Goal: Navigation & Orientation: Understand site structure

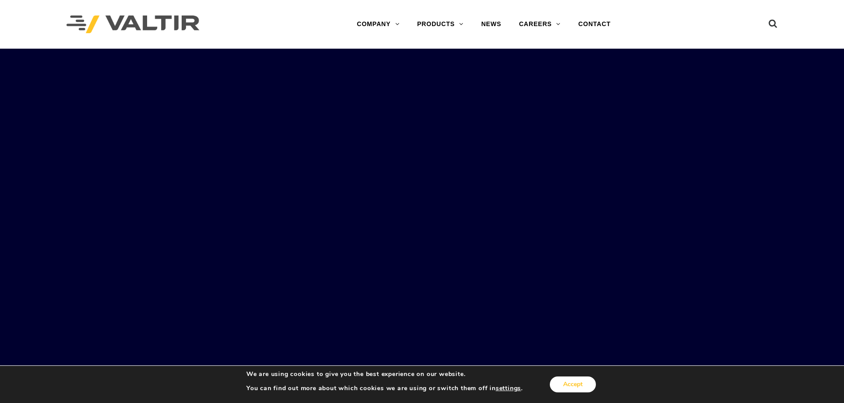
click at [583, 390] on button "Accept" at bounding box center [573, 385] width 46 height 16
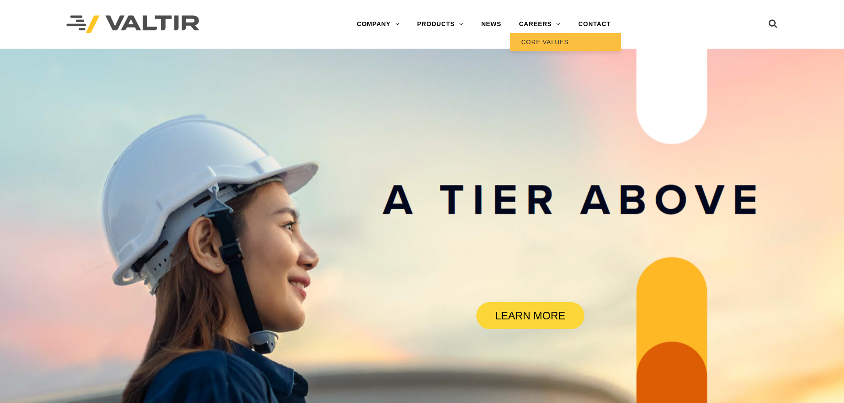
click at [545, 44] on link "CORE VALUES" at bounding box center [565, 42] width 111 height 18
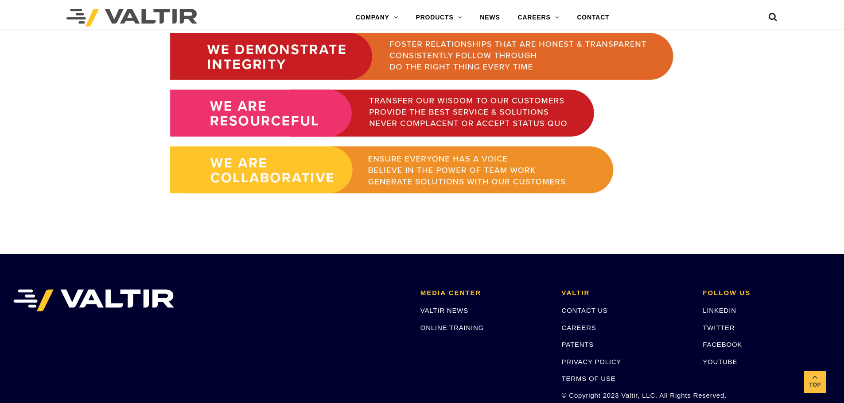
scroll to position [793, 0]
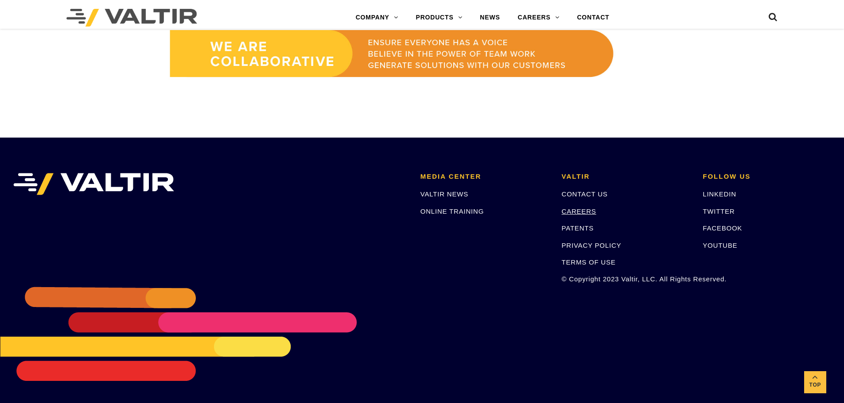
click at [592, 209] on link "CAREERS" at bounding box center [579, 212] width 35 height 8
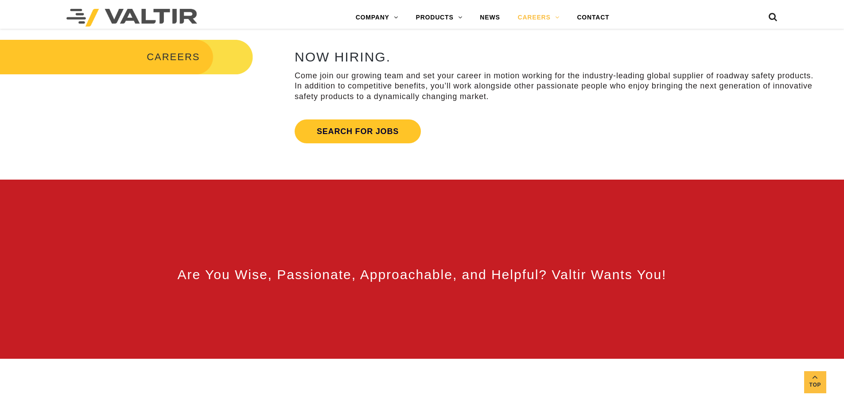
scroll to position [443, 0]
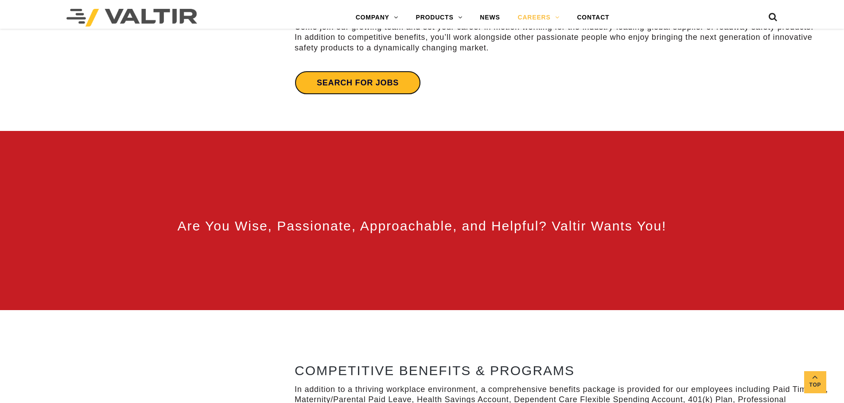
click at [370, 82] on link "Search for jobs" at bounding box center [358, 83] width 126 height 24
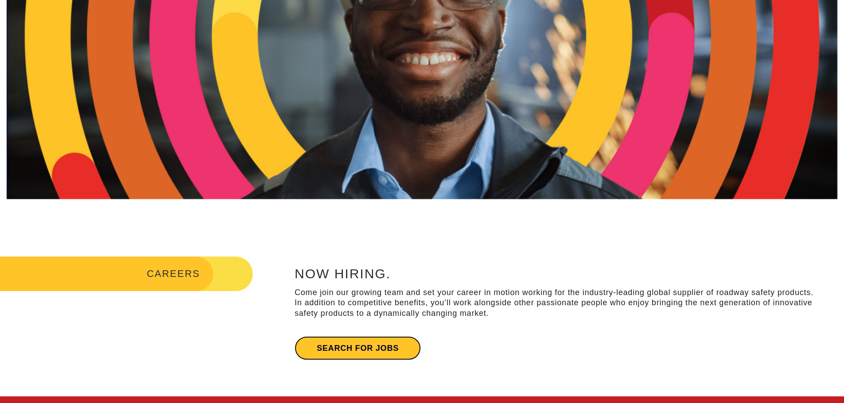
scroll to position [0, 0]
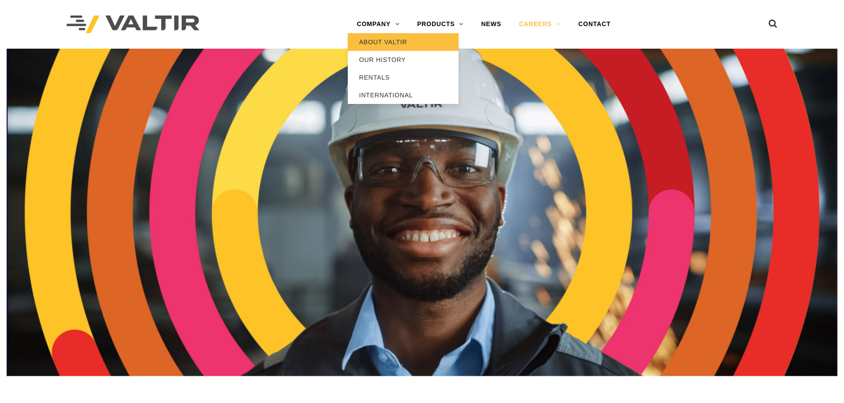
click at [384, 43] on link "ABOUT VALTIR" at bounding box center [403, 42] width 111 height 18
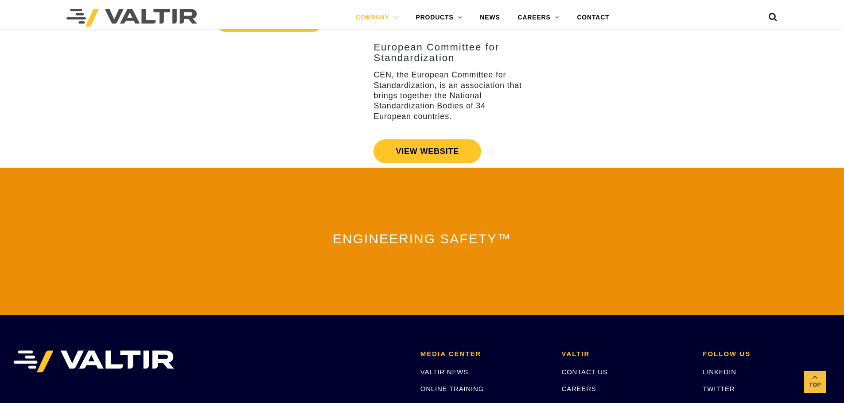
scroll to position [1905, 0]
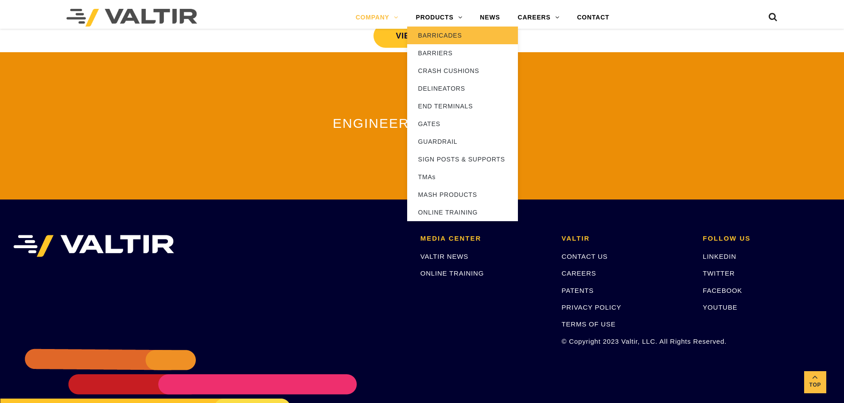
click at [446, 32] on link "BARRICADES" at bounding box center [462, 36] width 111 height 18
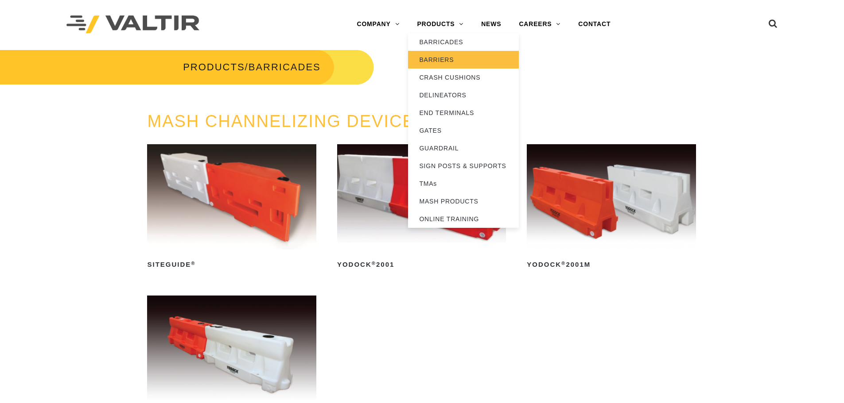
click at [443, 64] on link "BARRIERS" at bounding box center [463, 60] width 111 height 18
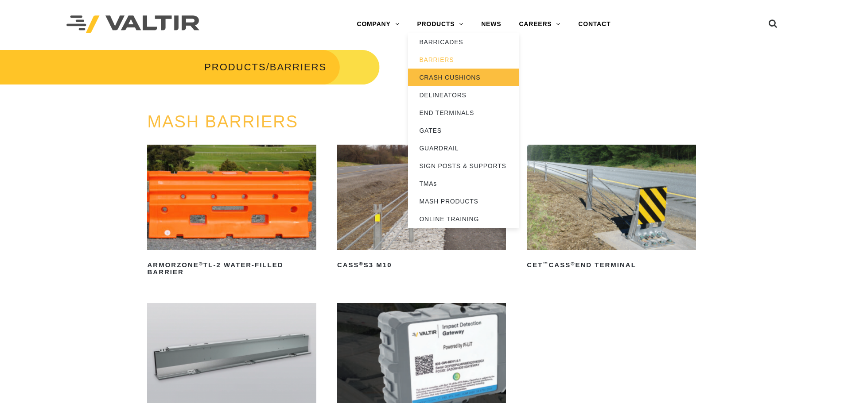
click at [449, 79] on link "CRASH CUSHIONS" at bounding box center [463, 78] width 111 height 18
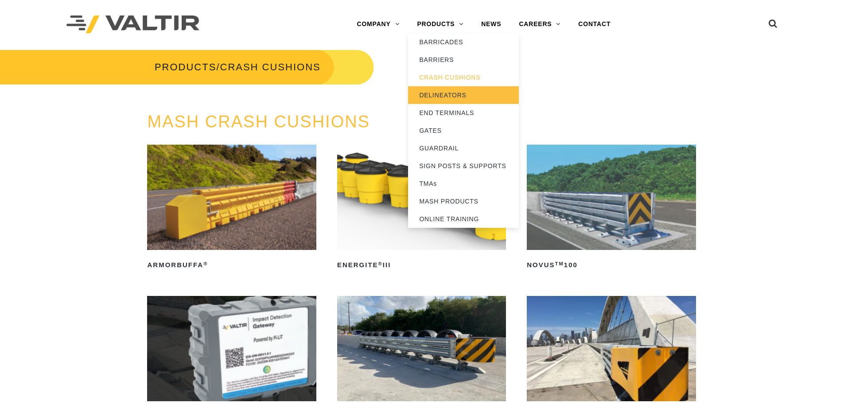
click at [458, 100] on link "DELINEATORS" at bounding box center [463, 95] width 111 height 18
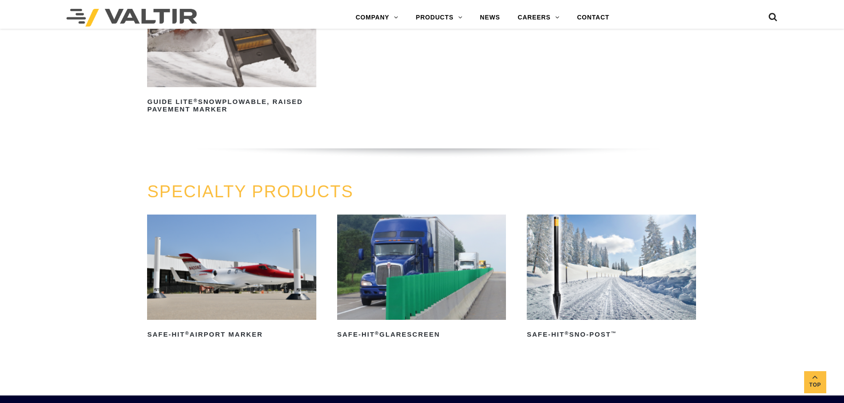
scroll to position [354, 0]
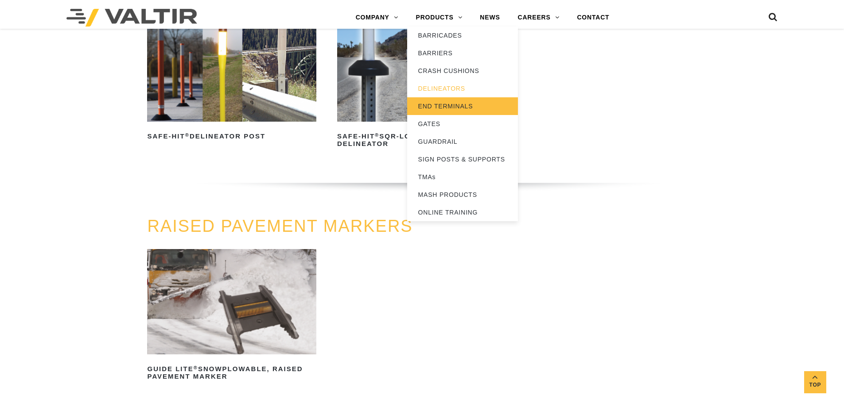
click at [431, 104] on link "END TERMINALS" at bounding box center [462, 106] width 111 height 18
